Goal: Task Accomplishment & Management: Use online tool/utility

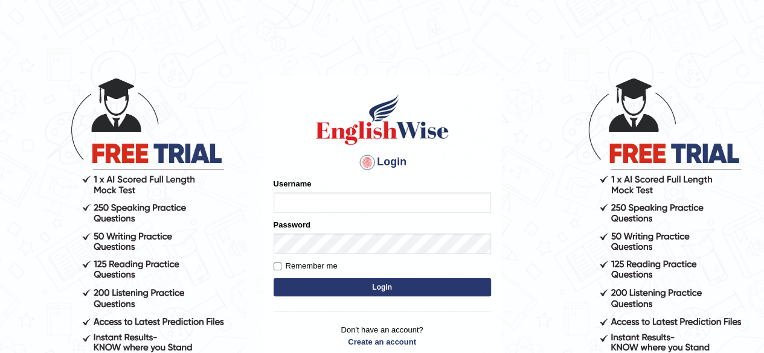
click at [318, 203] on input "Username" at bounding box center [381, 203] width 217 height 21
type input "Damanjit"
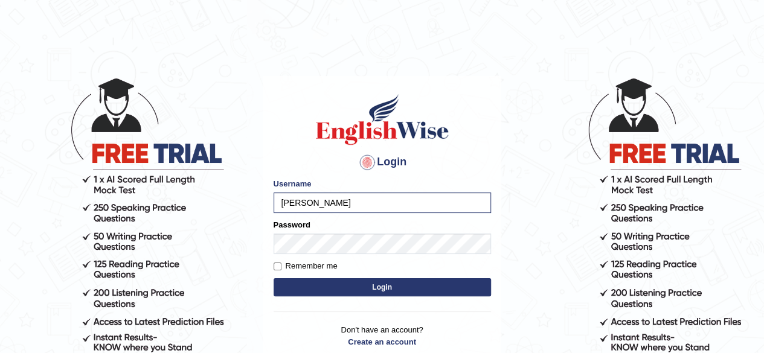
click at [357, 286] on button "Login" at bounding box center [381, 287] width 217 height 18
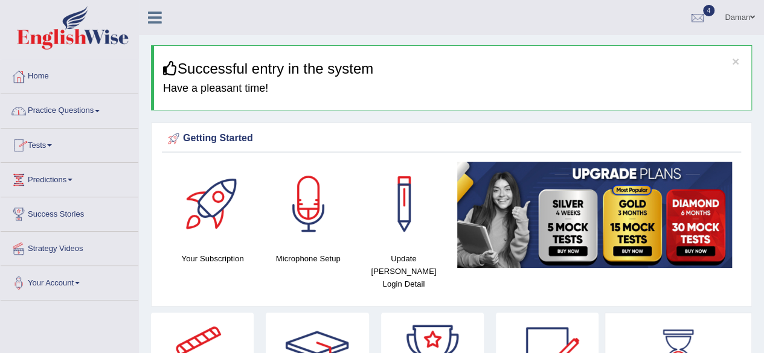
click at [85, 112] on link "Practice Questions" at bounding box center [70, 109] width 138 height 30
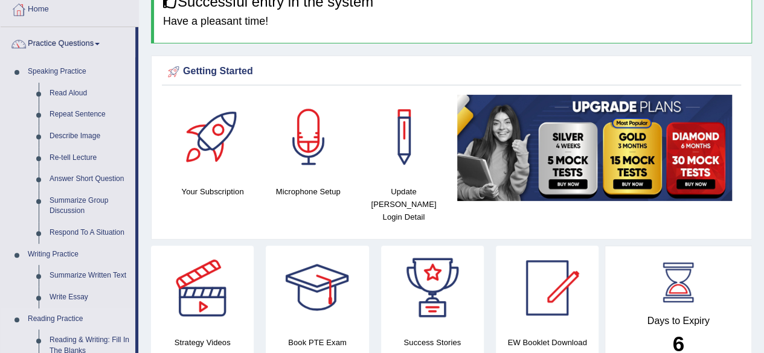
scroll to position [66, 0]
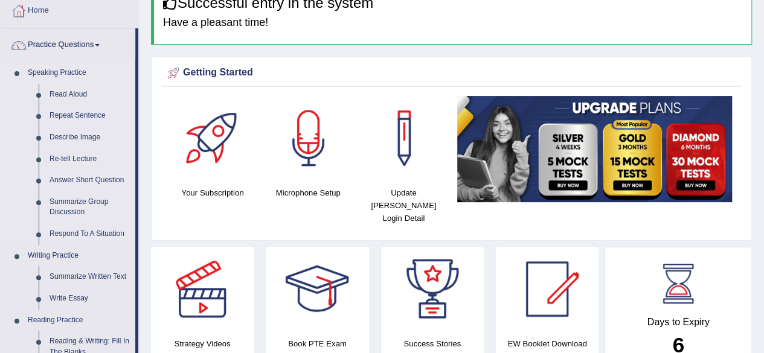
click at [111, 180] on link "Answer Short Question" at bounding box center [89, 181] width 91 height 22
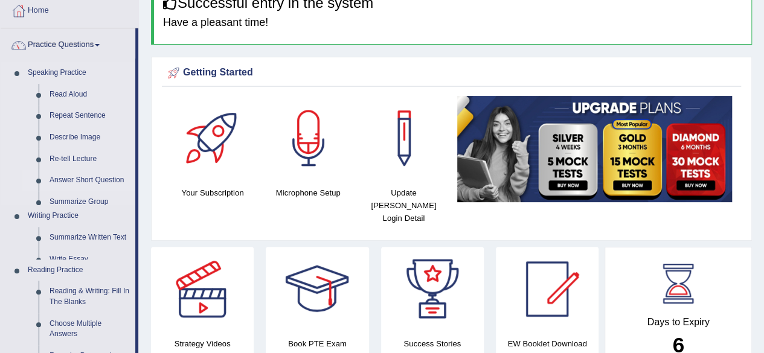
scroll to position [0, 0]
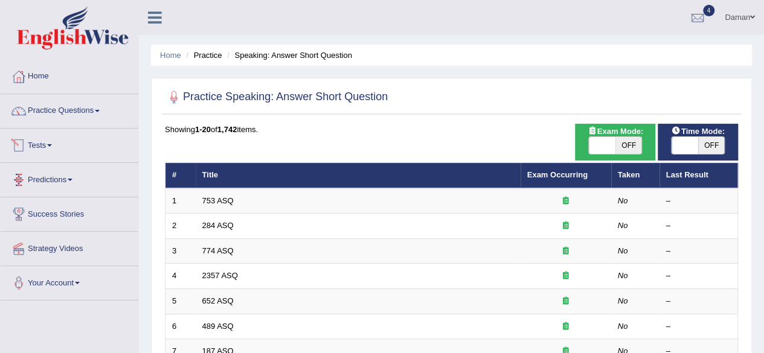
click at [54, 148] on link "Tests" at bounding box center [70, 144] width 138 height 30
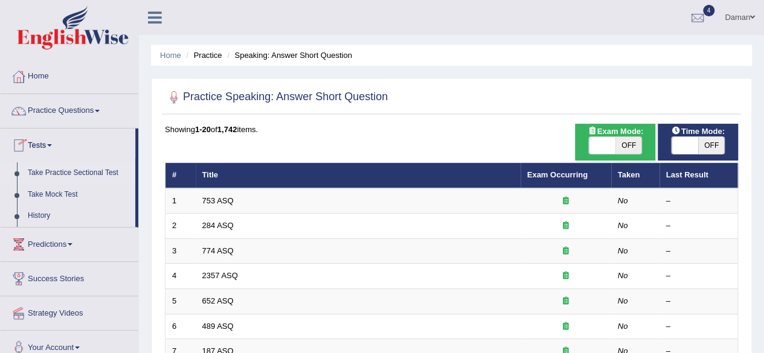
click at [76, 168] on link "Take Practice Sectional Test" at bounding box center [78, 173] width 113 height 22
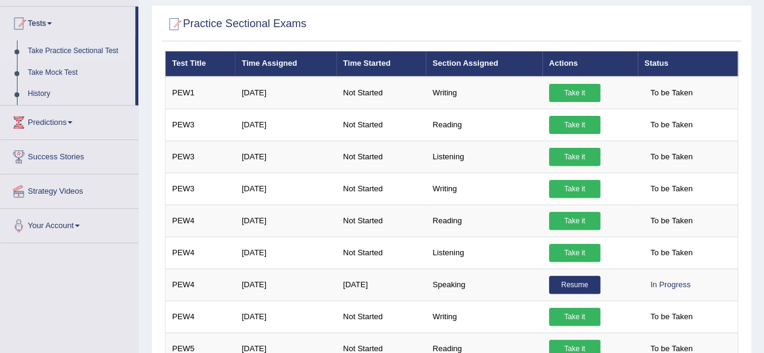
scroll to position [121, 0]
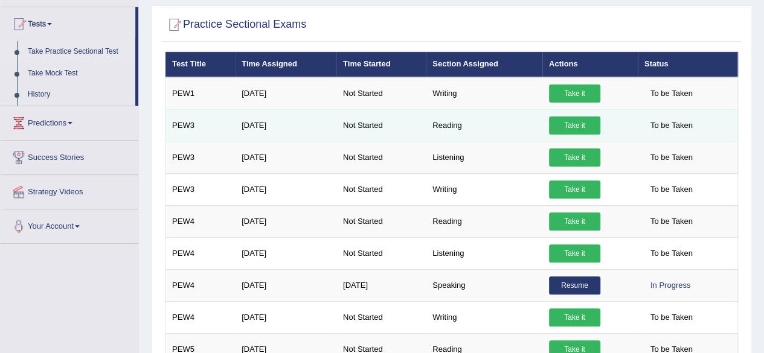
click at [577, 127] on link "Take it" at bounding box center [574, 126] width 51 height 18
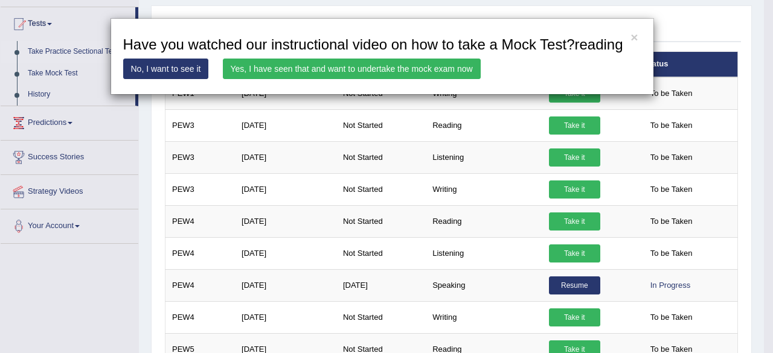
click at [442, 68] on link "Yes, I have seen that and want to undertake the mock exam now" at bounding box center [352, 69] width 258 height 21
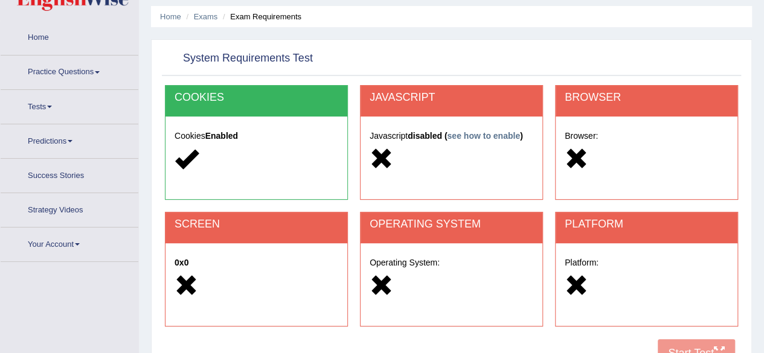
click at [440, 154] on div at bounding box center [451, 160] width 164 height 26
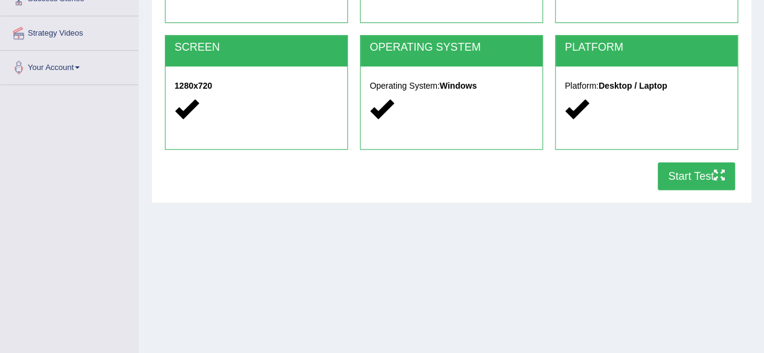
scroll to position [216, 0]
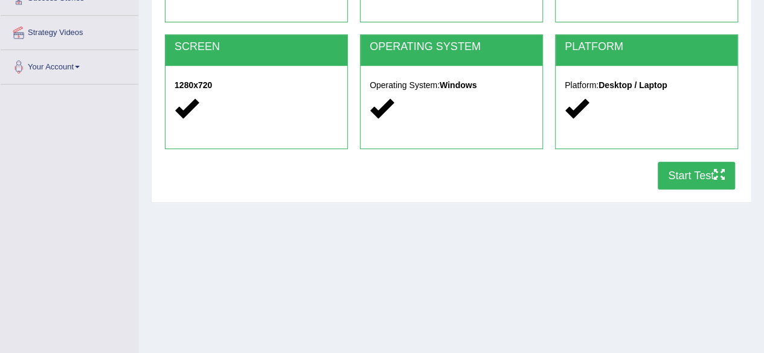
click at [708, 178] on button "Start Test" at bounding box center [695, 176] width 77 height 28
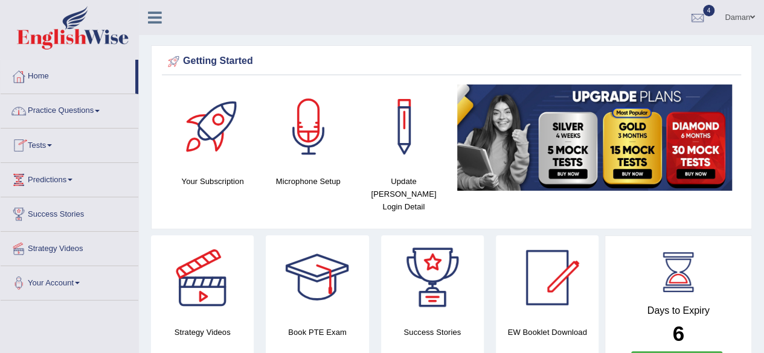
click at [36, 145] on link "Tests" at bounding box center [70, 144] width 138 height 30
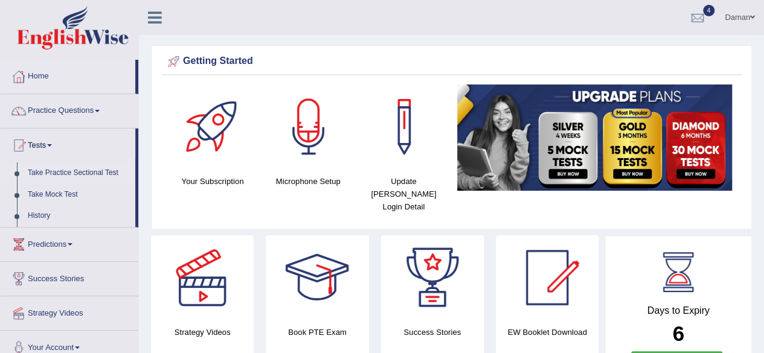
click at [60, 170] on link "Take Practice Sectional Test" at bounding box center [78, 173] width 113 height 22
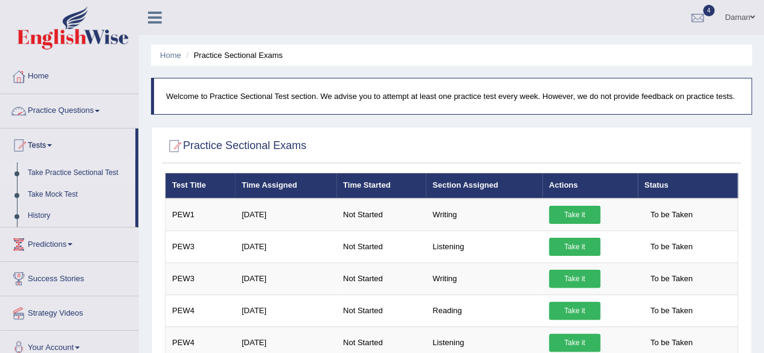
click at [59, 112] on link "Practice Questions" at bounding box center [70, 109] width 138 height 30
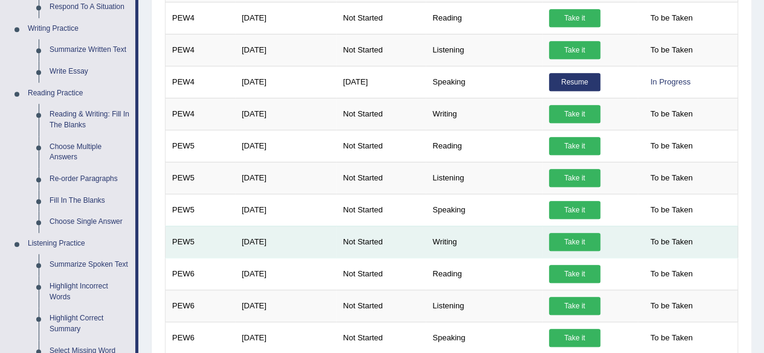
scroll to position [292, 0]
